Goal: Task Accomplishment & Management: Manage account settings

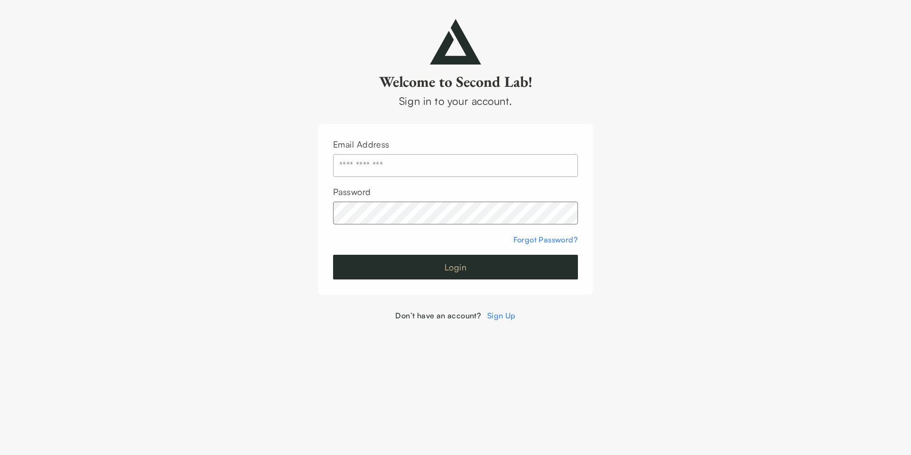
type input "**********"
click at [433, 269] on button "Login" at bounding box center [455, 267] width 245 height 25
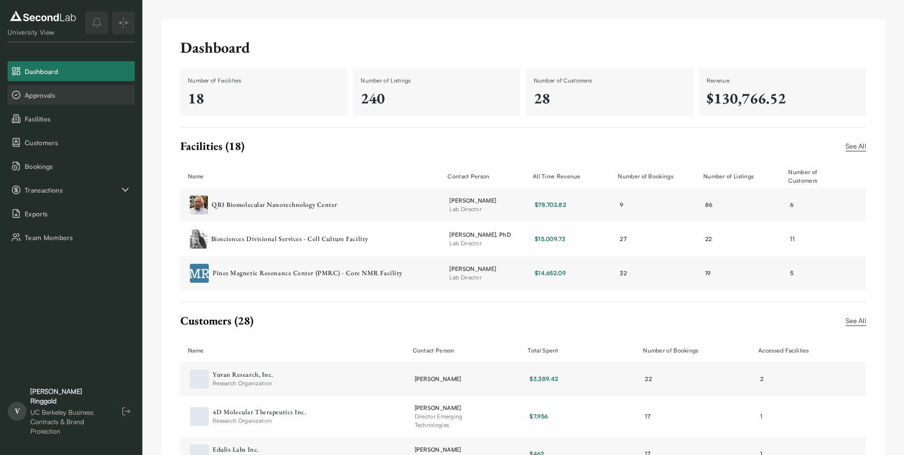
click at [108, 94] on span "Approvals" at bounding box center [78, 95] width 106 height 10
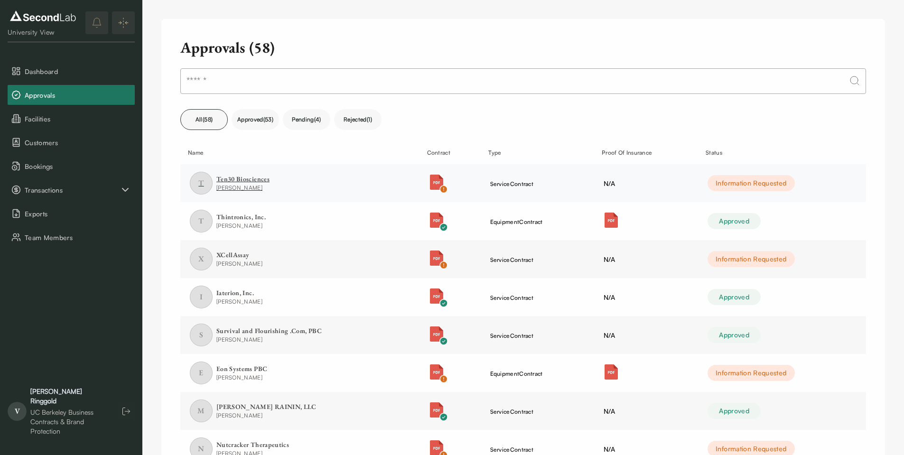
click at [234, 176] on div "Ten30 Biosciences" at bounding box center [242, 179] width 53 height 9
click at [225, 257] on div "XCellAssay" at bounding box center [239, 254] width 46 height 9
click at [253, 176] on div "Ten30 Biosciences" at bounding box center [242, 179] width 53 height 9
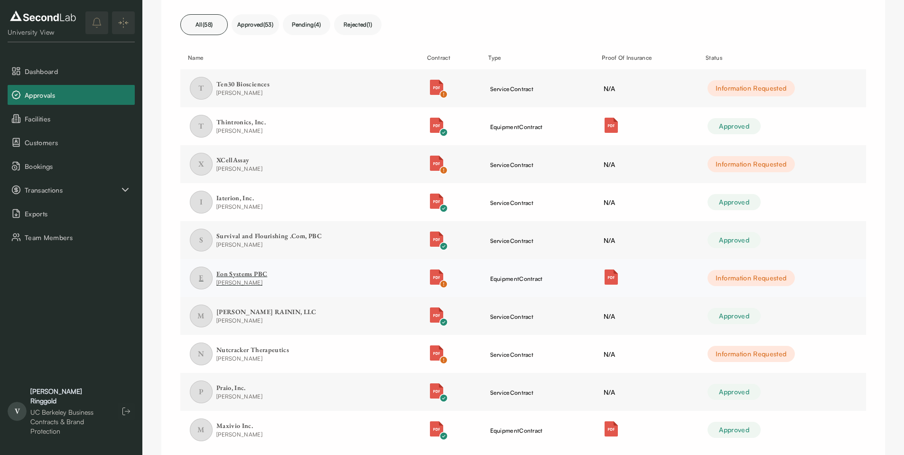
click at [265, 273] on div "Eon Systems PBC" at bounding box center [241, 273] width 51 height 9
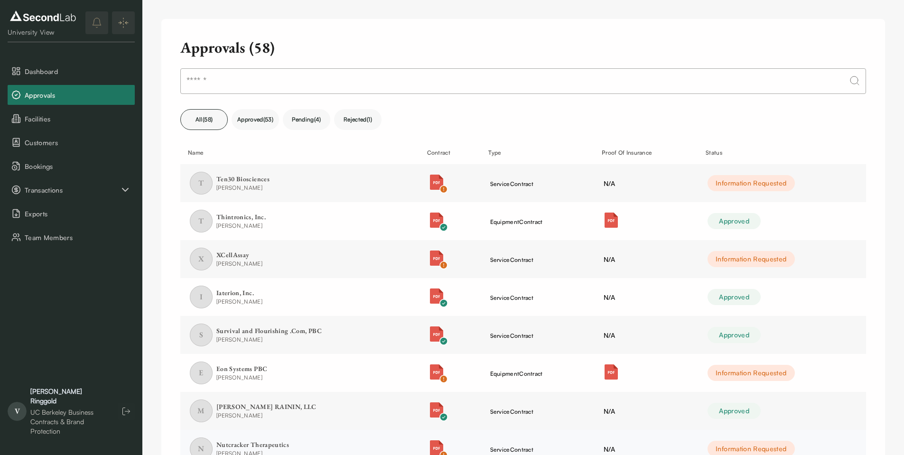
scroll to position [95, 0]
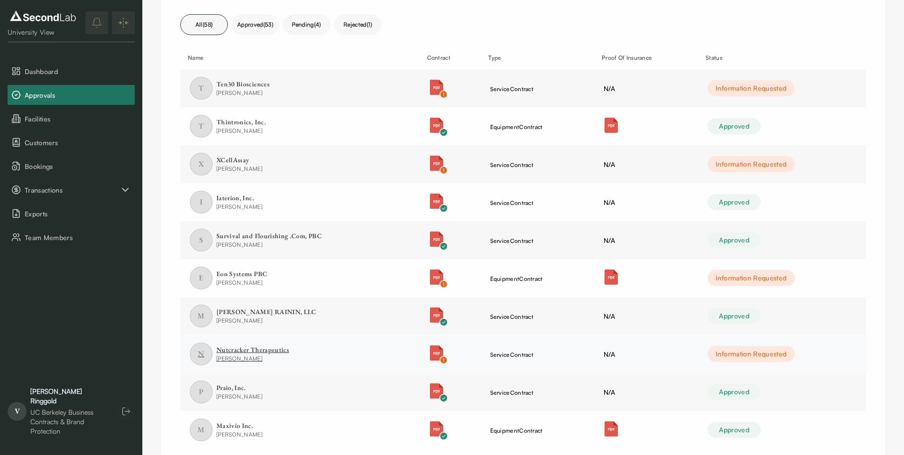
click at [248, 346] on div "Nutcracker Therapeutics" at bounding box center [252, 349] width 73 height 9
